Goal: Browse casually

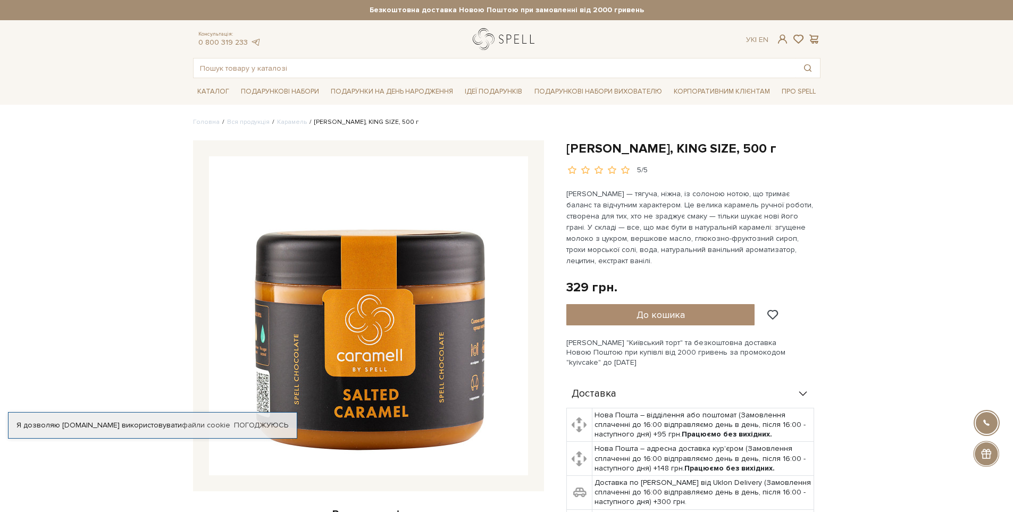
click at [473, 35] on link "logo" at bounding box center [506, 39] width 66 height 22
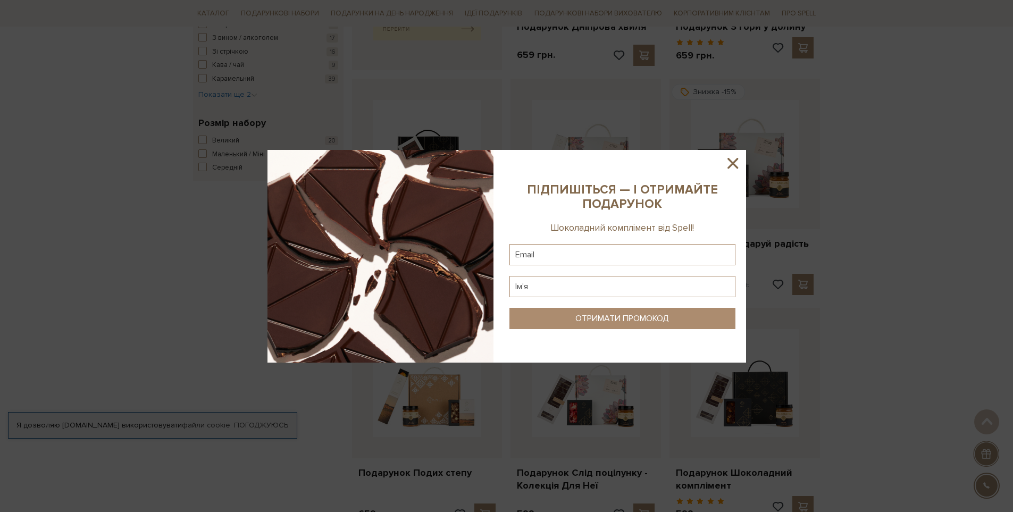
scroll to position [583, 0]
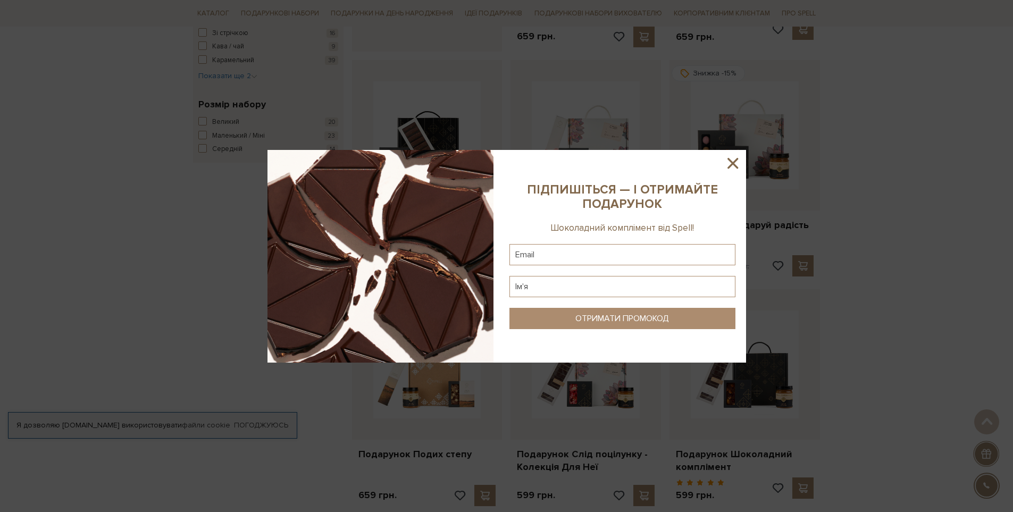
click at [735, 170] on icon at bounding box center [732, 163] width 18 height 18
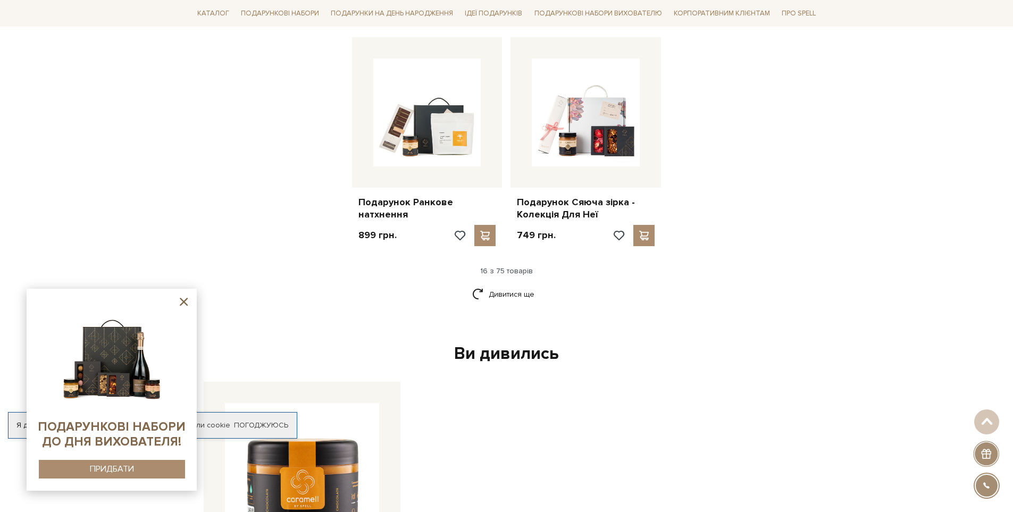
scroll to position [1284, 0]
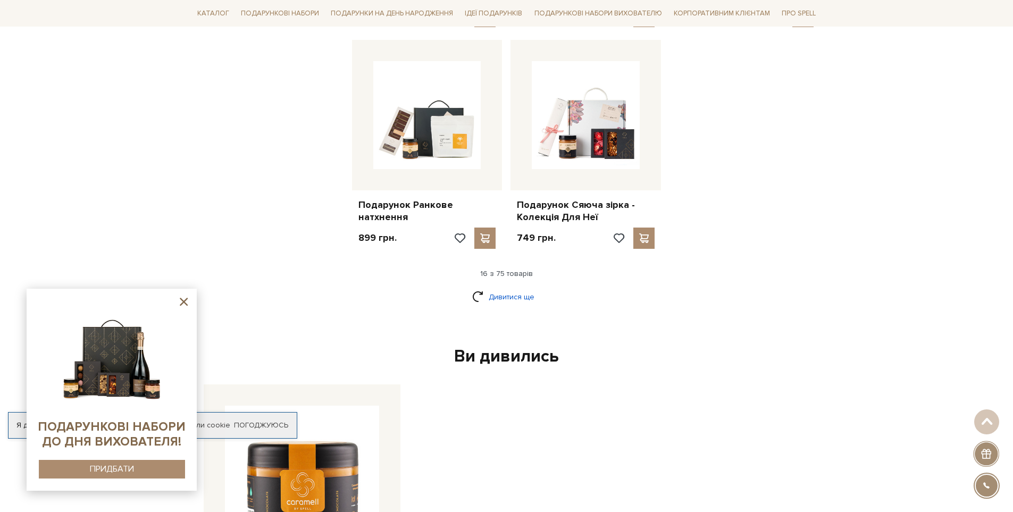
click at [500, 288] on link "Дивитися ще" at bounding box center [506, 297] width 69 height 19
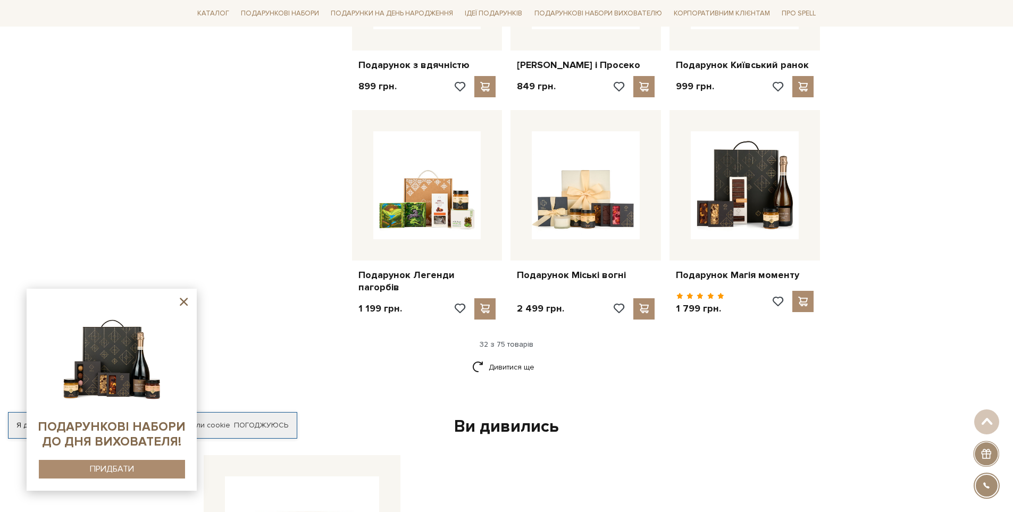
scroll to position [2336, 0]
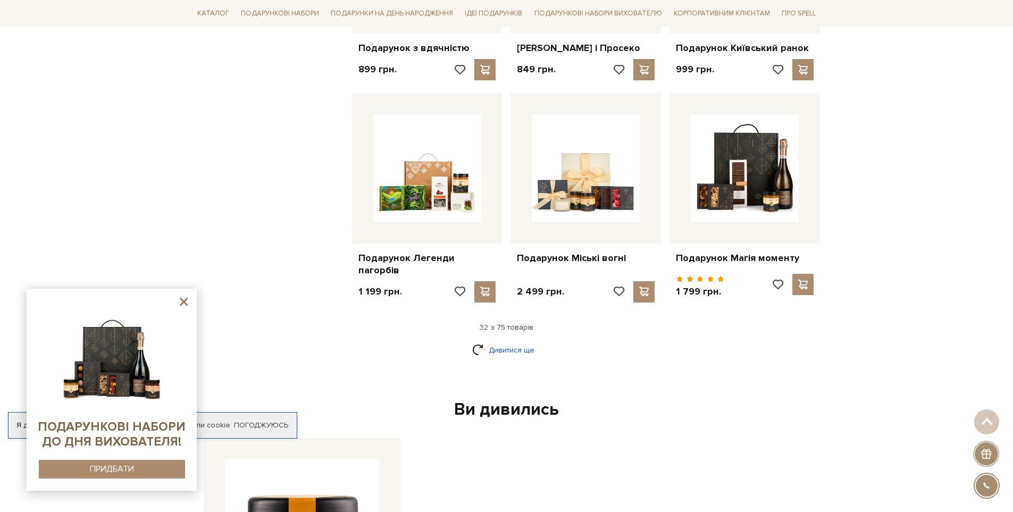
click at [516, 345] on link "Дивитися ще" at bounding box center [506, 350] width 69 height 19
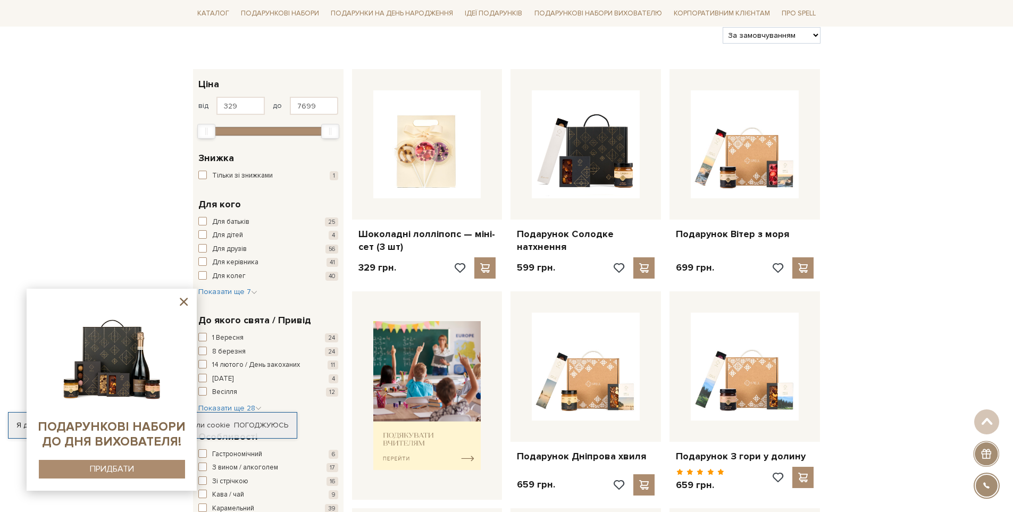
scroll to position [0, 0]
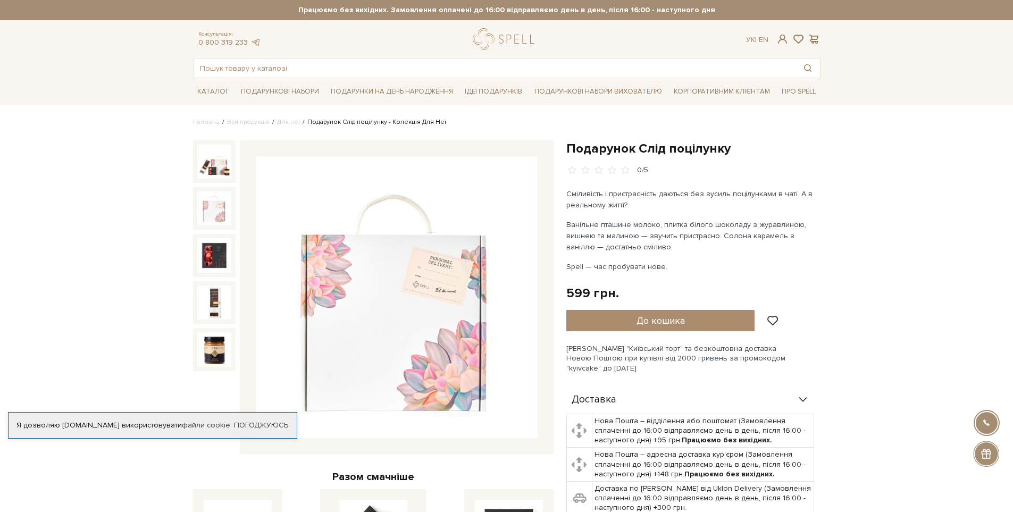
click at [198, 210] on img at bounding box center [214, 208] width 34 height 34
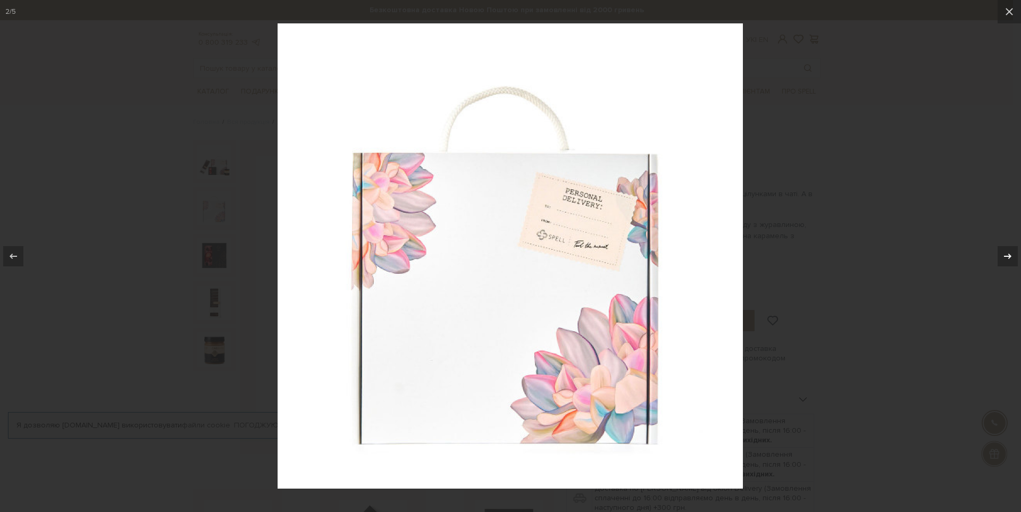
click at [1012, 259] on div at bounding box center [1007, 256] width 20 height 20
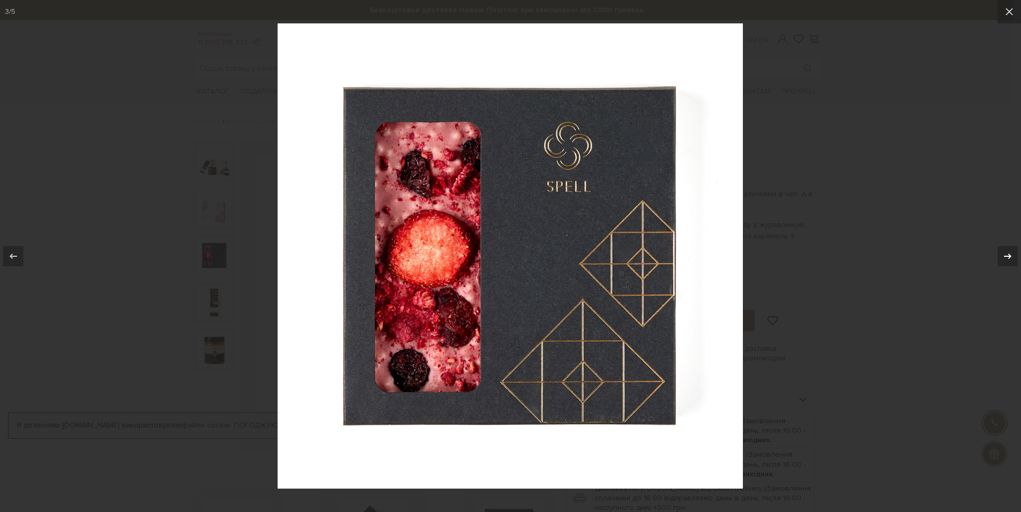
click at [1009, 255] on icon at bounding box center [1007, 255] width 7 height 5
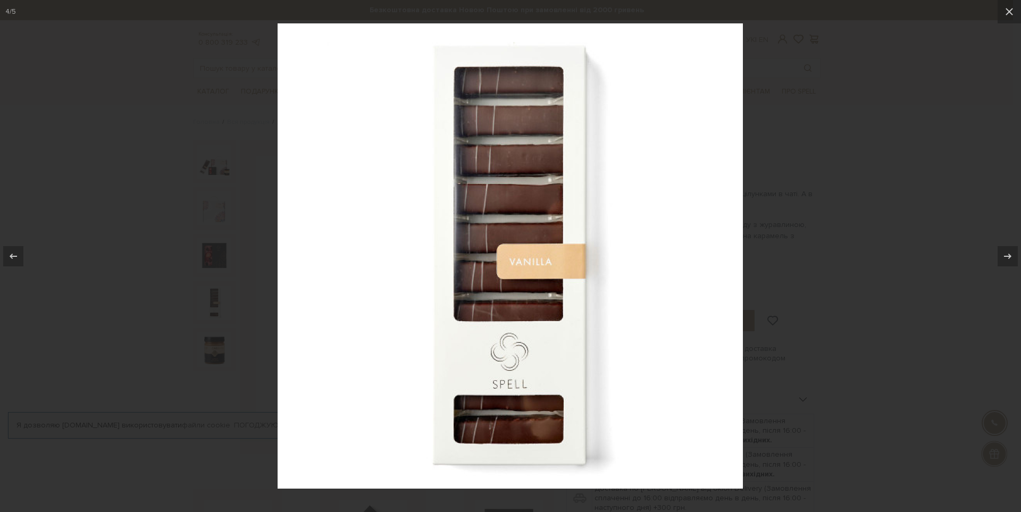
click at [937, 241] on div at bounding box center [510, 256] width 1021 height 512
